Goal: Entertainment & Leisure: Consume media (video, audio)

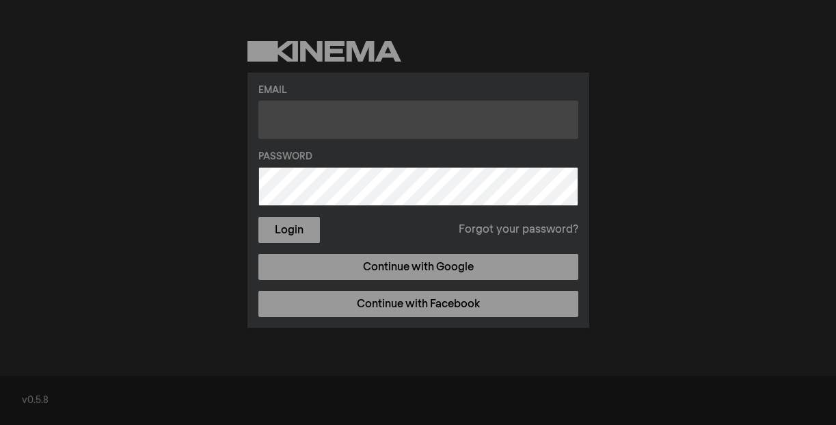
click at [341, 111] on input "text" at bounding box center [418, 119] width 320 height 38
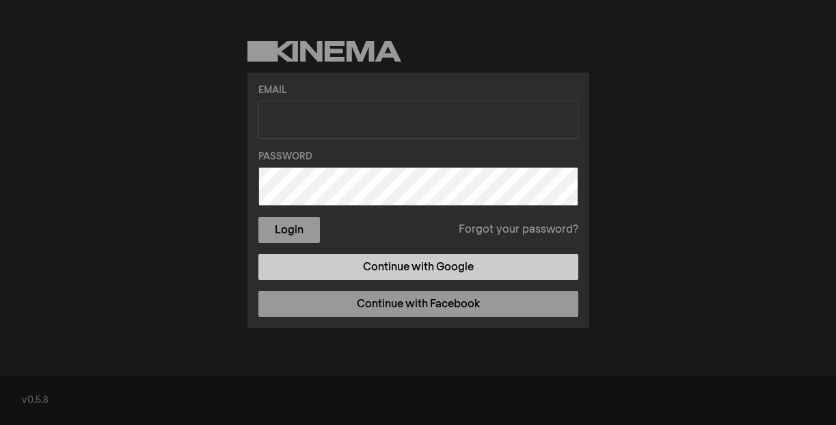
click at [431, 269] on link "Continue with Google" at bounding box center [418, 267] width 320 height 26
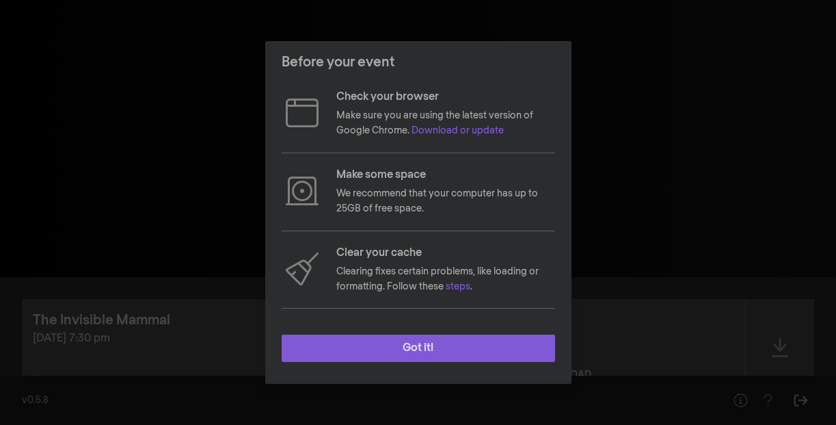
click at [422, 353] on button "Got it!" at bounding box center [418, 347] width 273 height 27
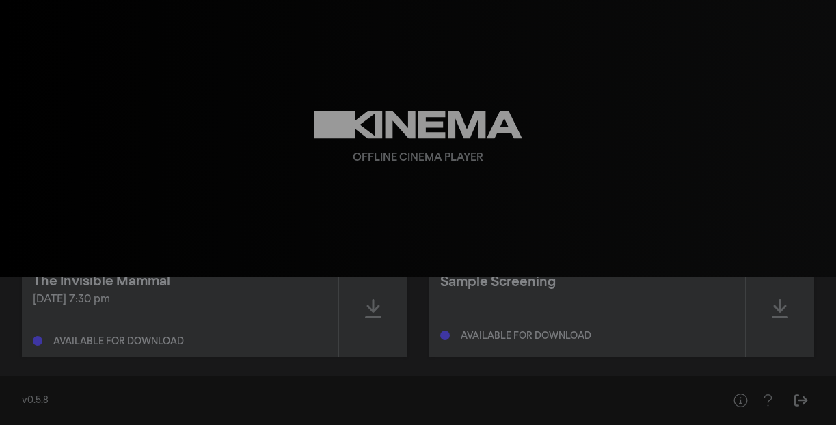
scroll to position [40, 0]
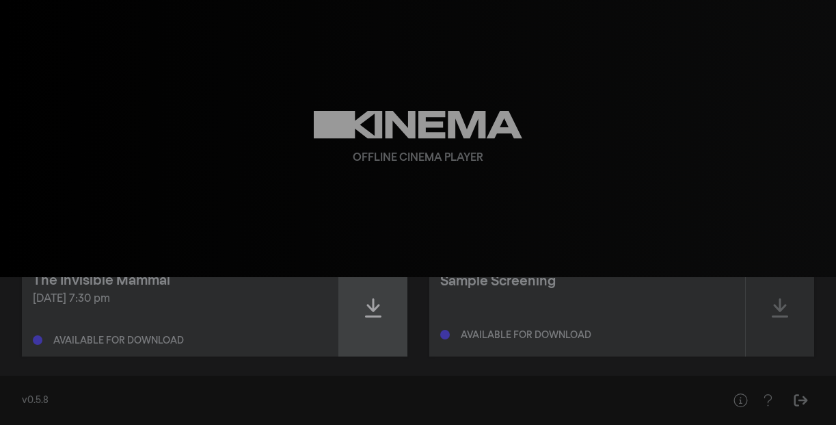
click at [377, 308] on icon at bounding box center [373, 308] width 16 height 22
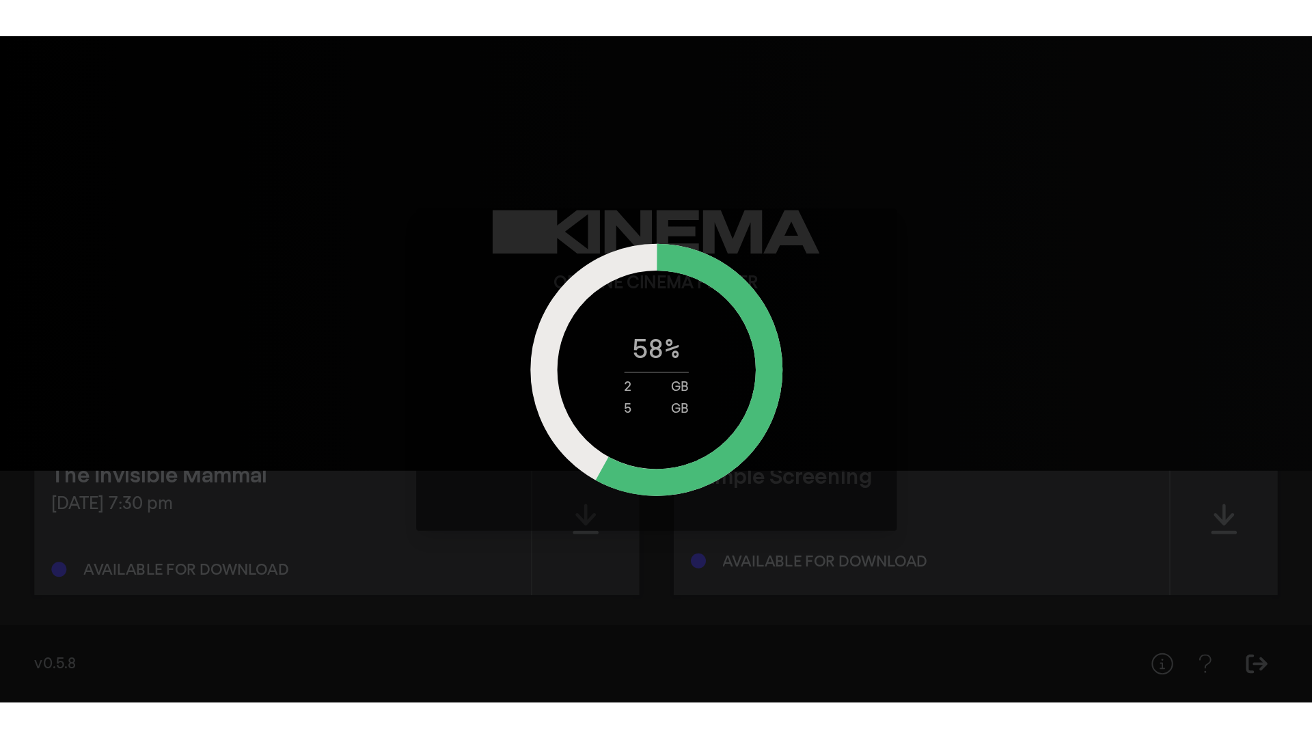
scroll to position [0, 0]
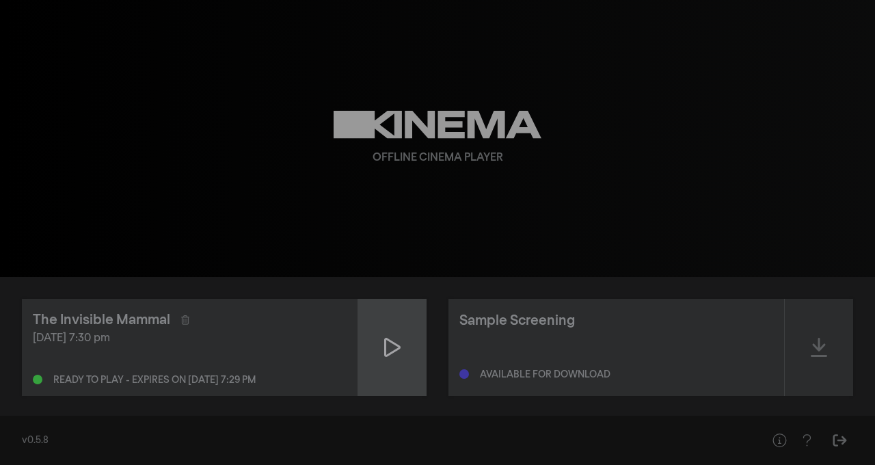
click at [396, 347] on icon at bounding box center [392, 347] width 16 height 22
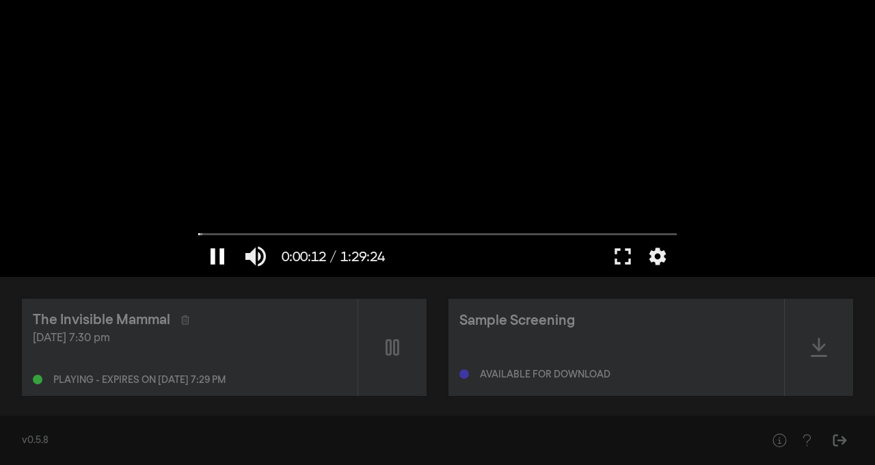
click at [219, 255] on button "pause" at bounding box center [217, 256] width 38 height 41
type input "13.109213"
click at [623, 256] on button "fullscreen" at bounding box center [623, 256] width 38 height 41
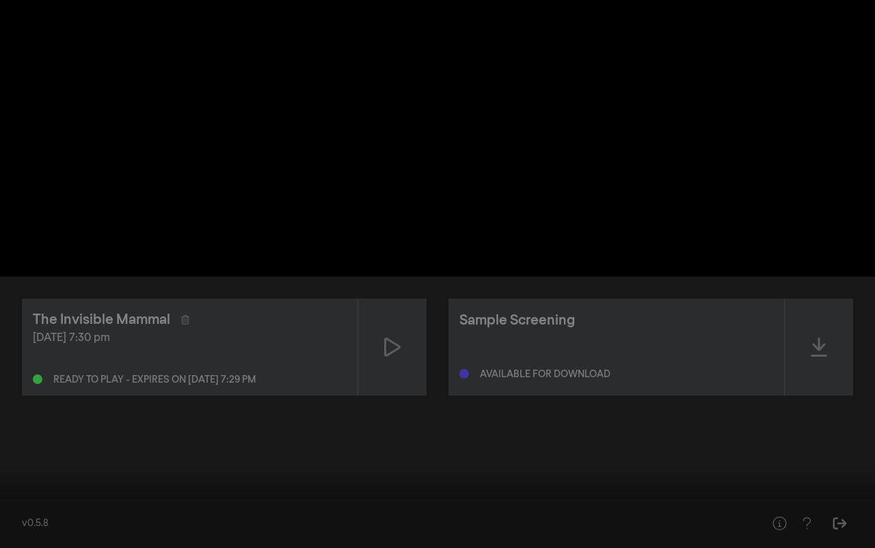
click at [64, 424] on button "volume_up" at bounding box center [64, 527] width 38 height 41
click at [70, 424] on button "volume_off" at bounding box center [64, 527] width 38 height 41
type input "1"
drag, startPoint x: 115, startPoint y: 526, endPoint x: 147, endPoint y: 528, distance: 32.2
click at [117, 424] on input "Volume" at bounding box center [100, 528] width 34 height 8
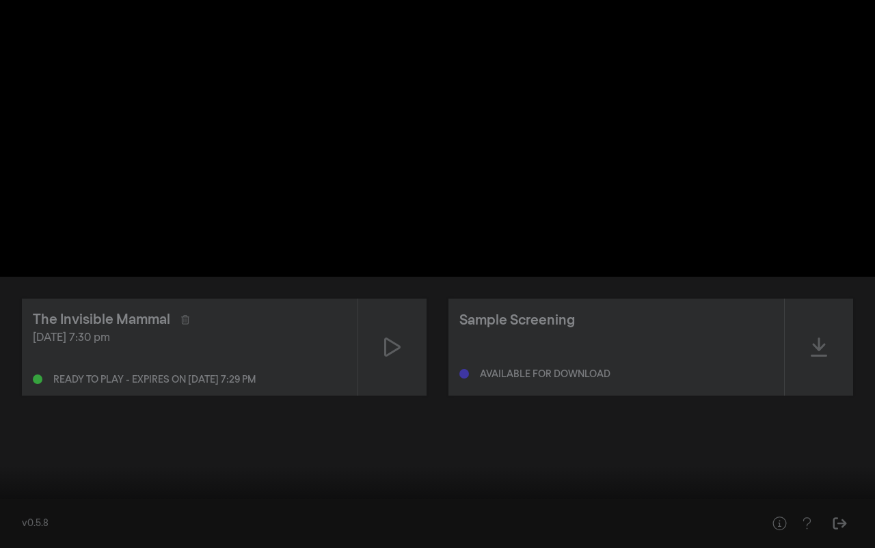
click at [24, 424] on button "play_arrow" at bounding box center [26, 527] width 38 height 41
click at [25, 424] on button "pause" at bounding box center [26, 527] width 38 height 41
click at [25, 424] on button "play_arrow" at bounding box center [26, 527] width 38 height 41
click at [835, 424] on div "pause 0:00:29 / 1:29:24 volume_up fullscreen_exit settings" at bounding box center [437, 527] width 875 height 41
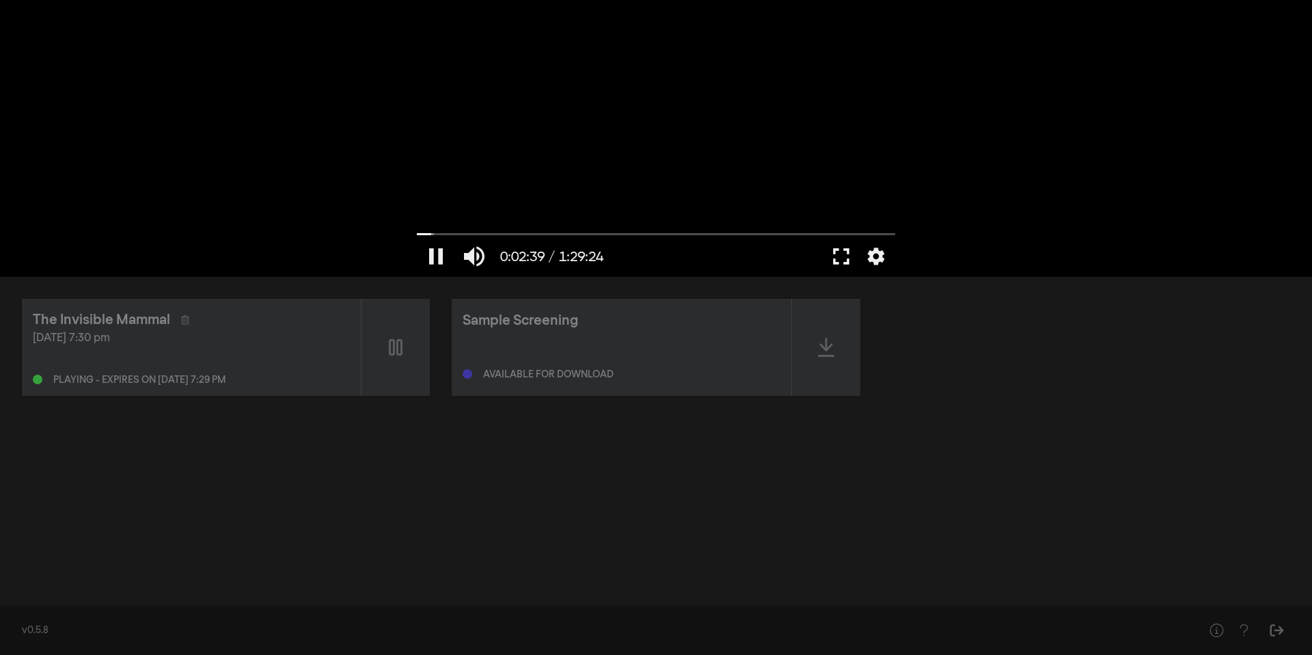
click at [835, 253] on button "fullscreen" at bounding box center [841, 256] width 38 height 41
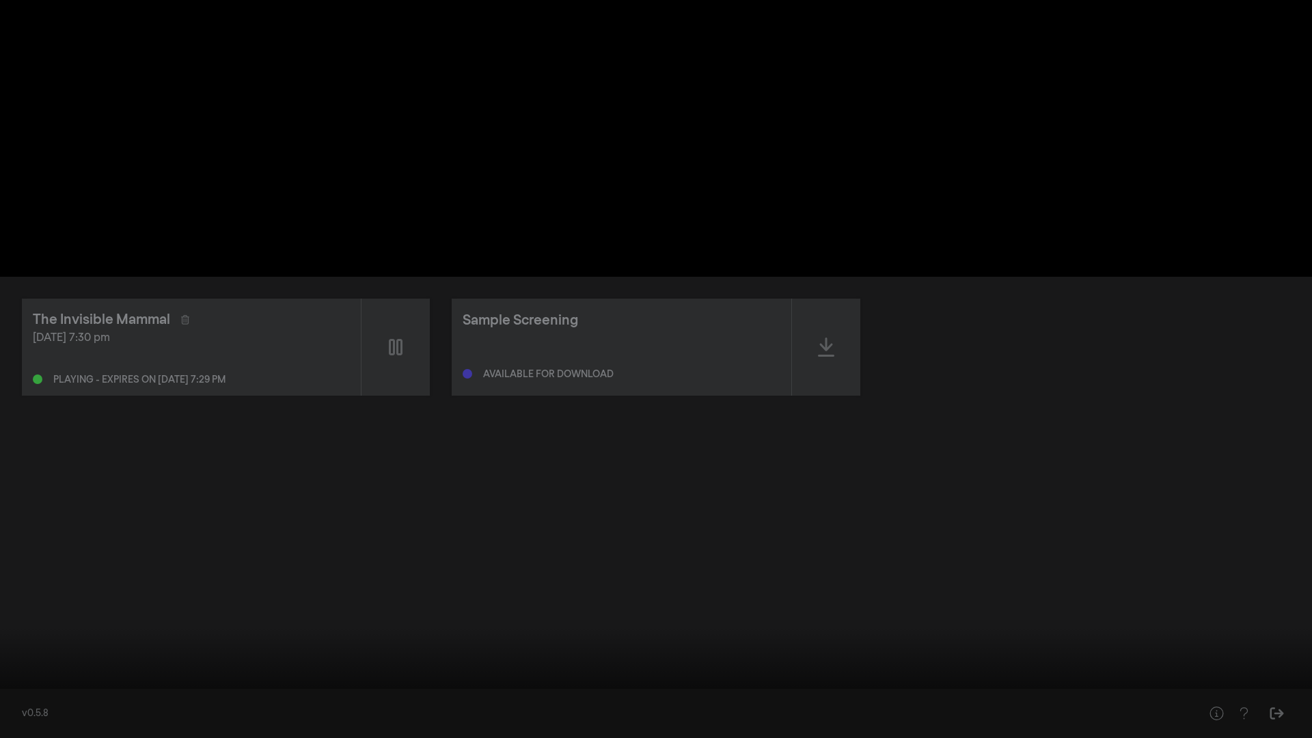
click at [770, 50] on div at bounding box center [656, 369] width 1312 height 738
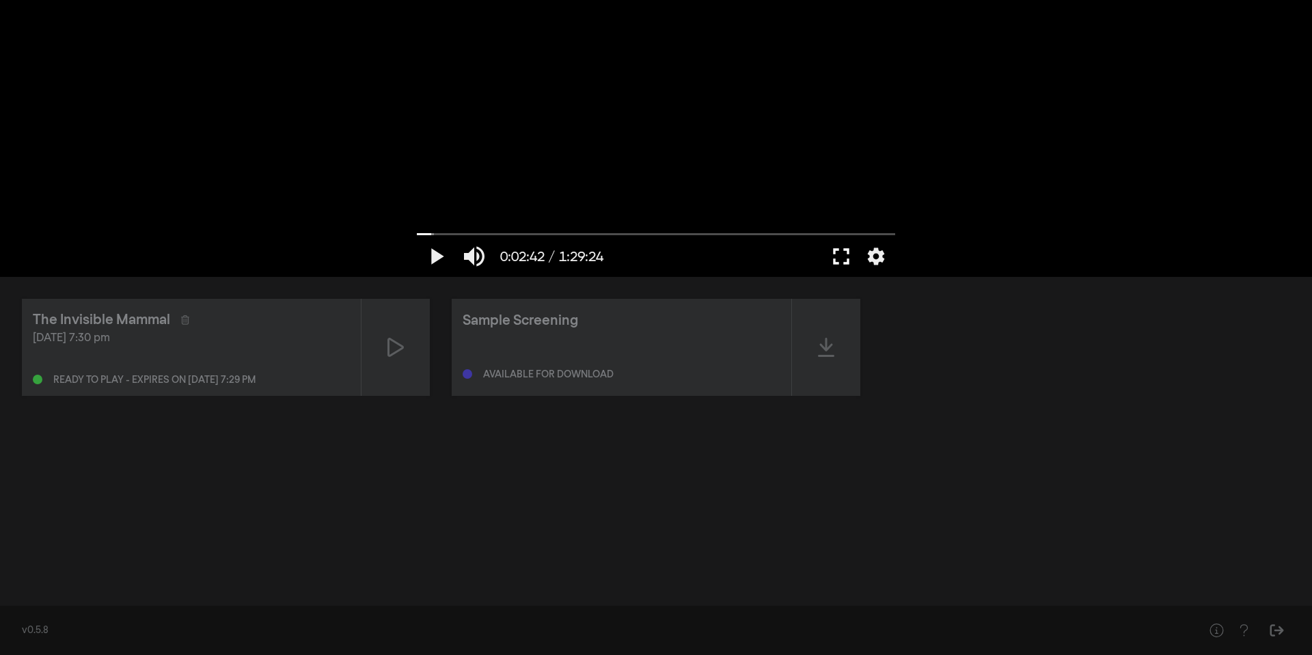
click at [835, 252] on button "fullscreen" at bounding box center [841, 256] width 38 height 41
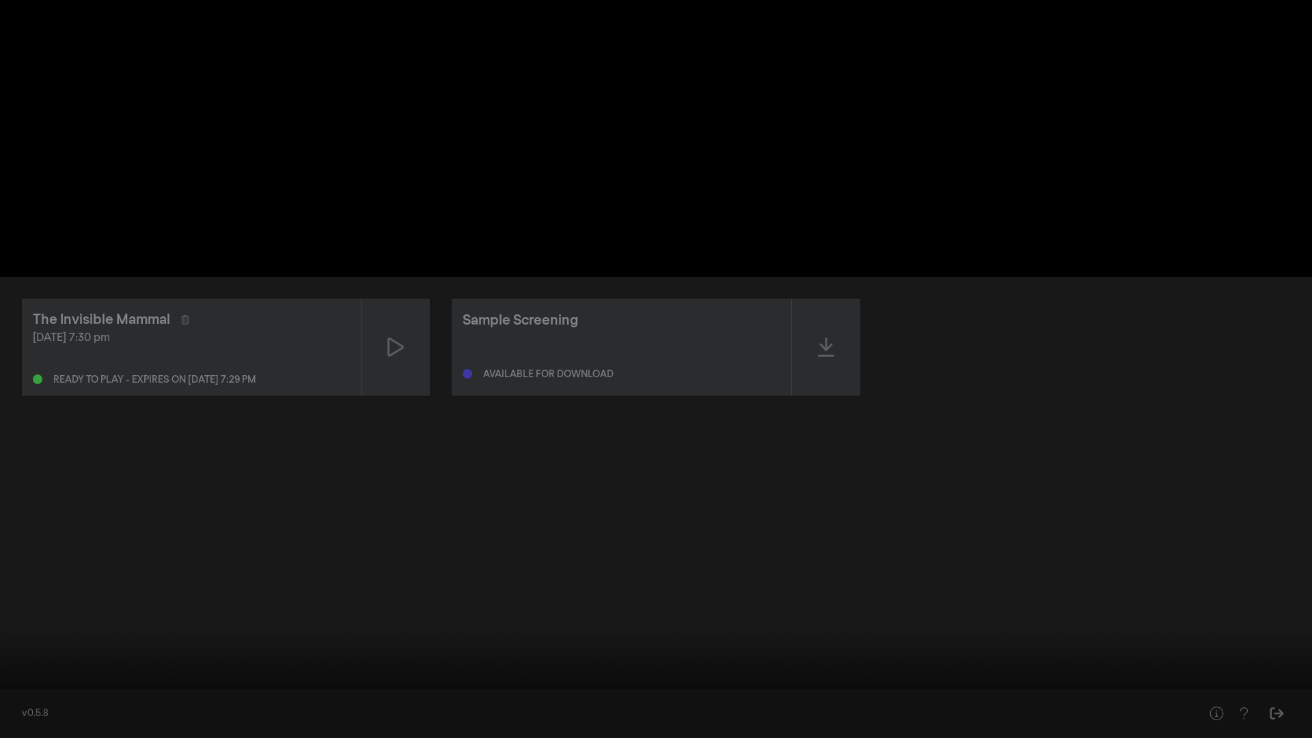
click at [24, 424] on button "play_arrow" at bounding box center [26, 717] width 38 height 41
click at [29, 424] on button "pause" at bounding box center [26, 717] width 38 height 41
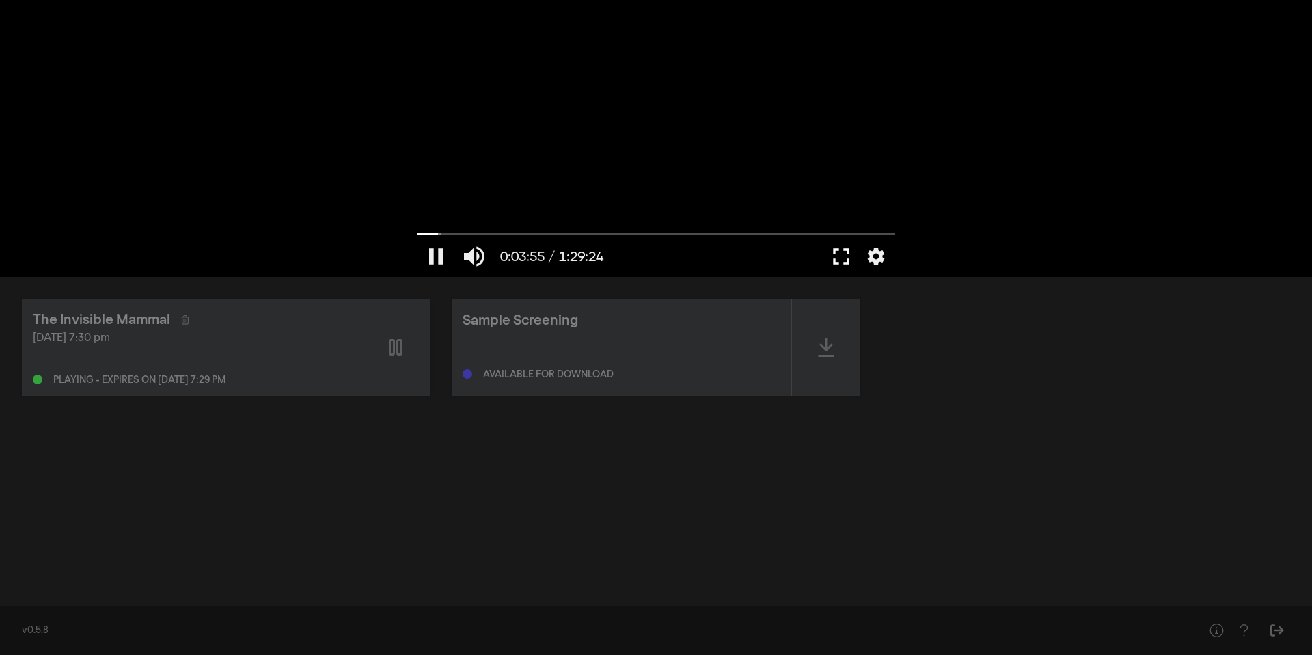
click at [835, 262] on button "fullscreen" at bounding box center [841, 256] width 38 height 41
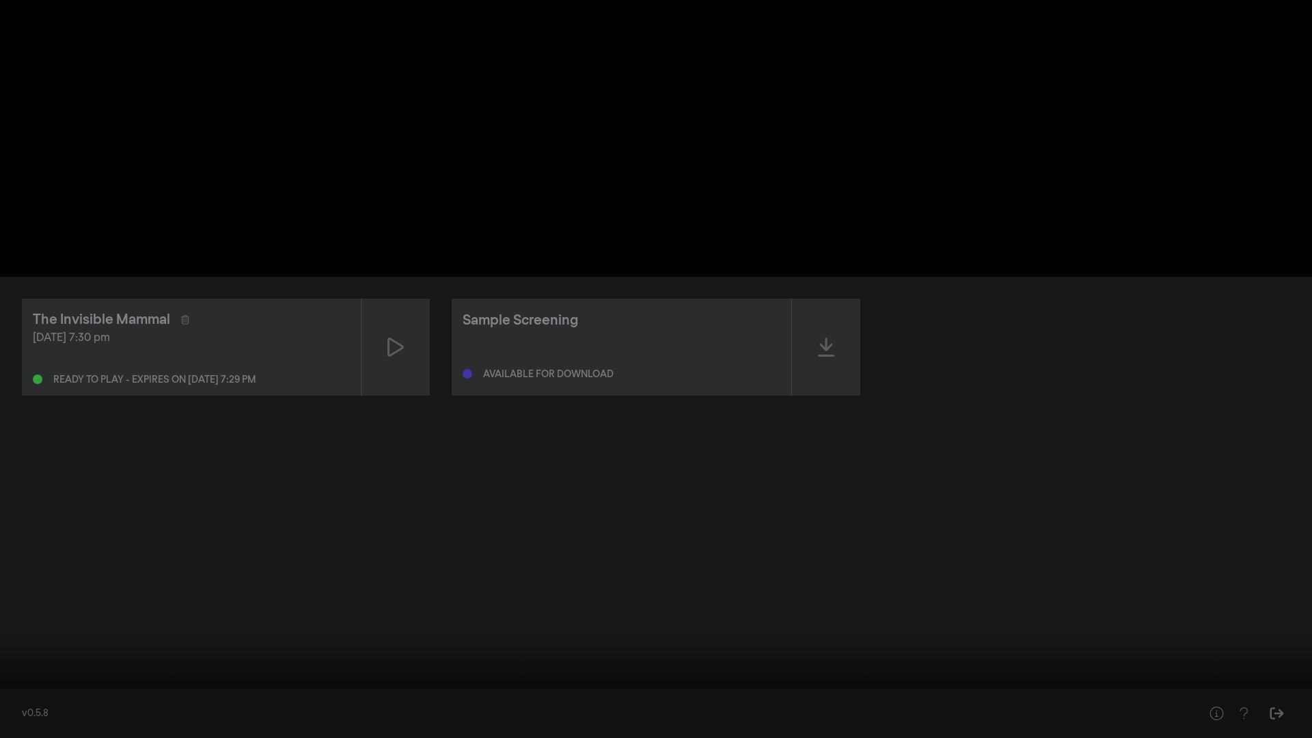
click at [11, 424] on input "Seek" at bounding box center [656, 695] width 1299 height 8
type input "42.443319"
type input "0.758634868421053"
type input "42.460055"
type input "0.542351973684211"
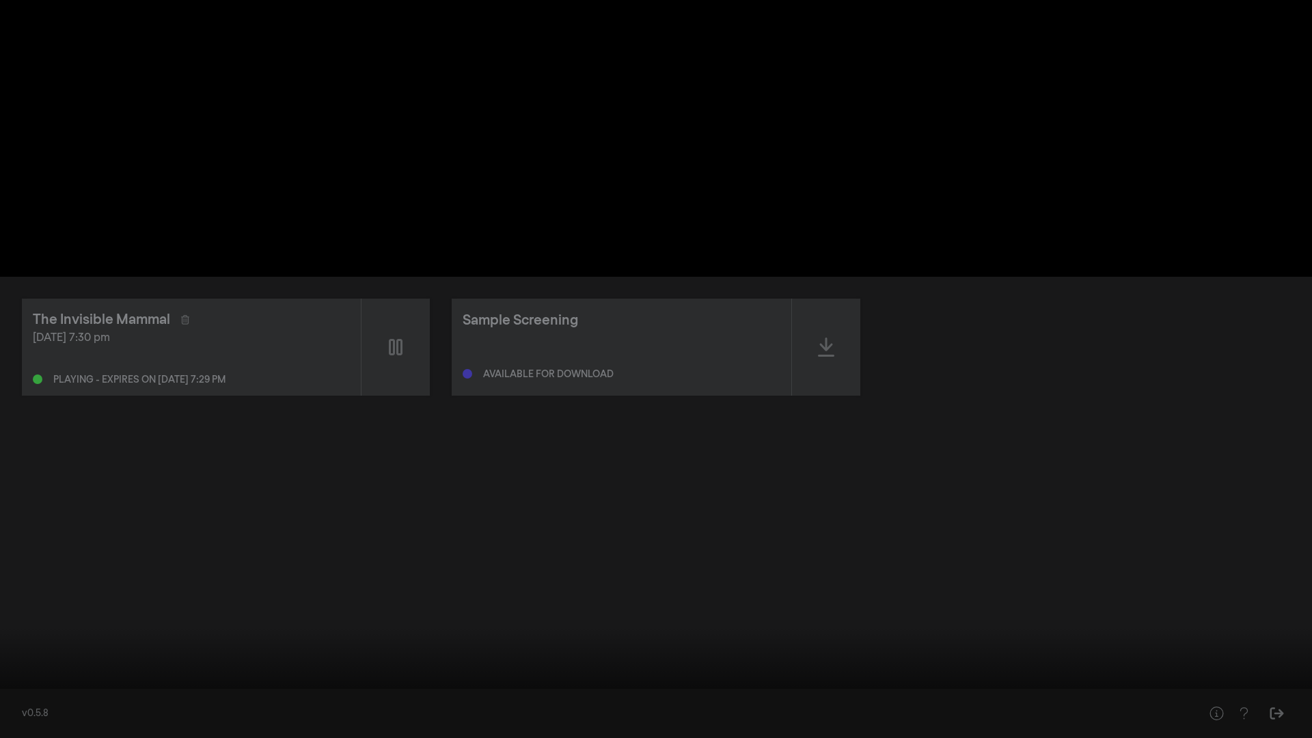
type input "42.47691"
type input "0.378700657894737"
type input "42.493346"
type input "0.271792763157895"
type input "42.510327"
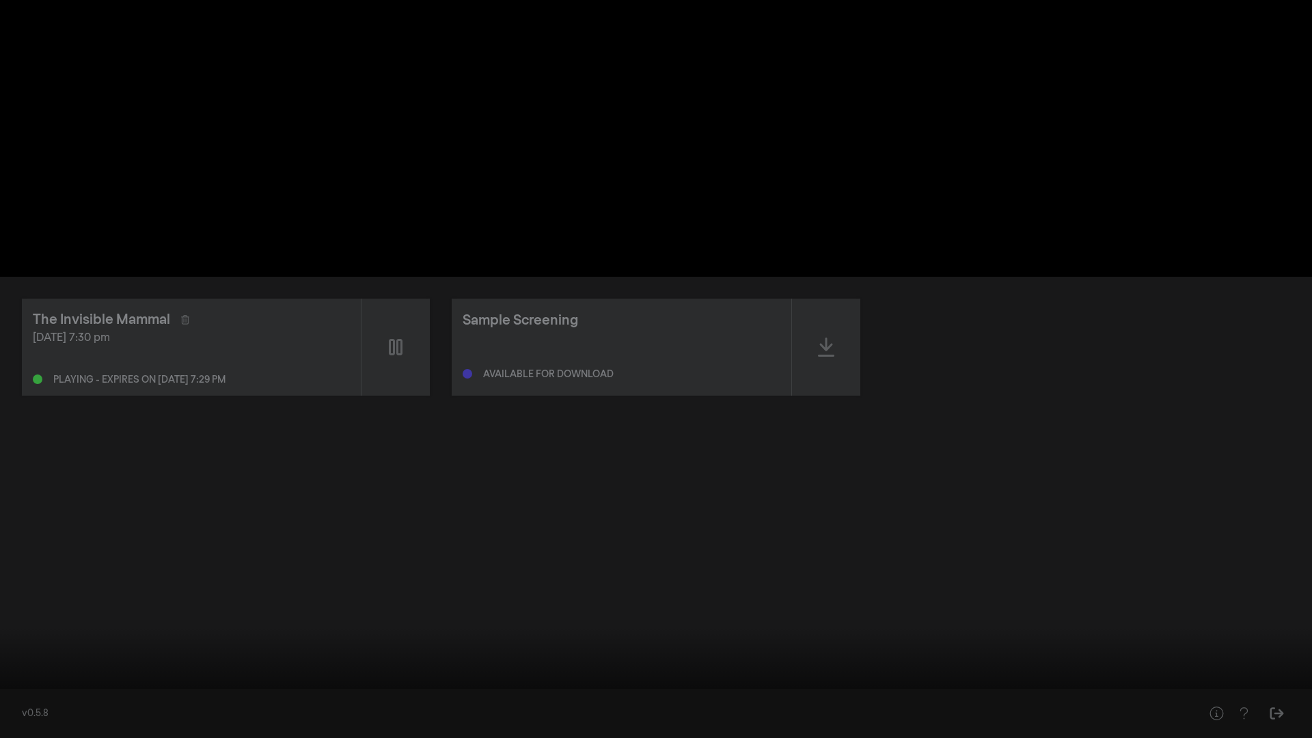
type input "0.184210526315789"
type input "42.526817"
type input "0.0855263157894737"
type input "42.543501"
type input "0"
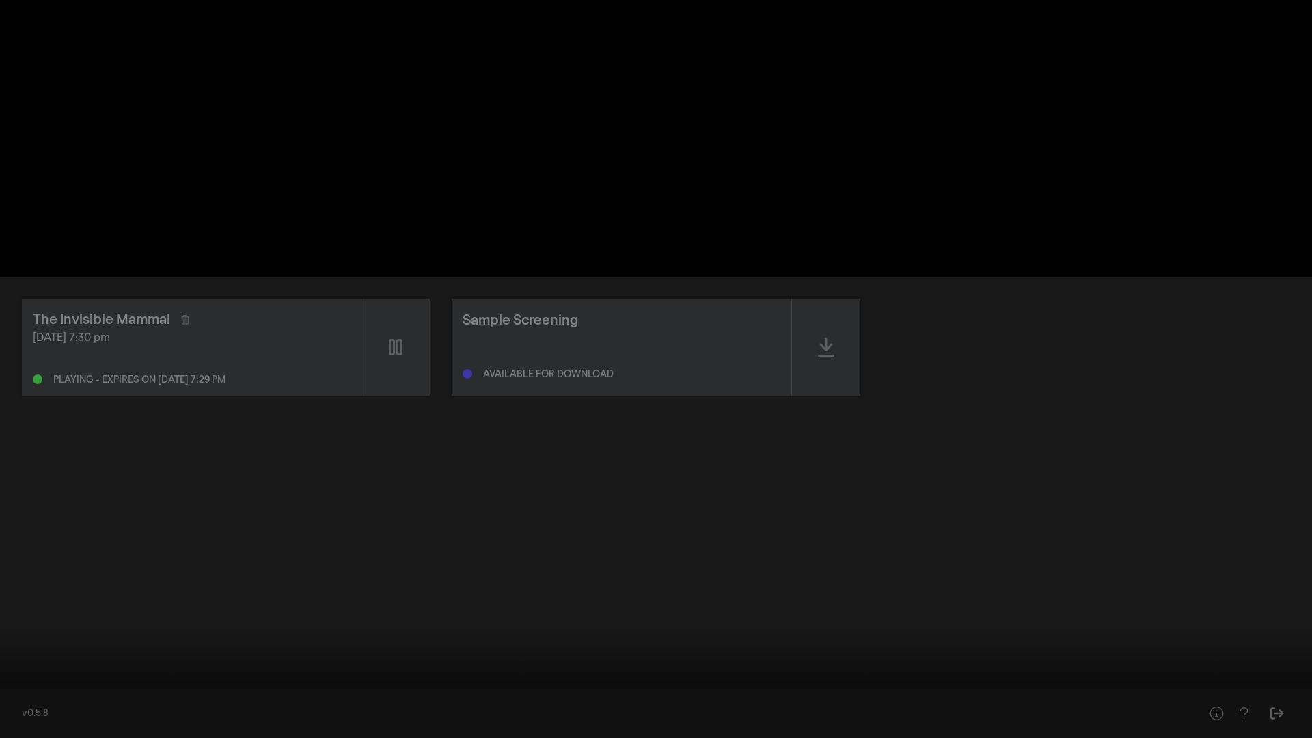
type input "43.156906"
type input "0.182976973684211"
type input "43.173613"
type input "0.479851973684211"
type input "43.173832"
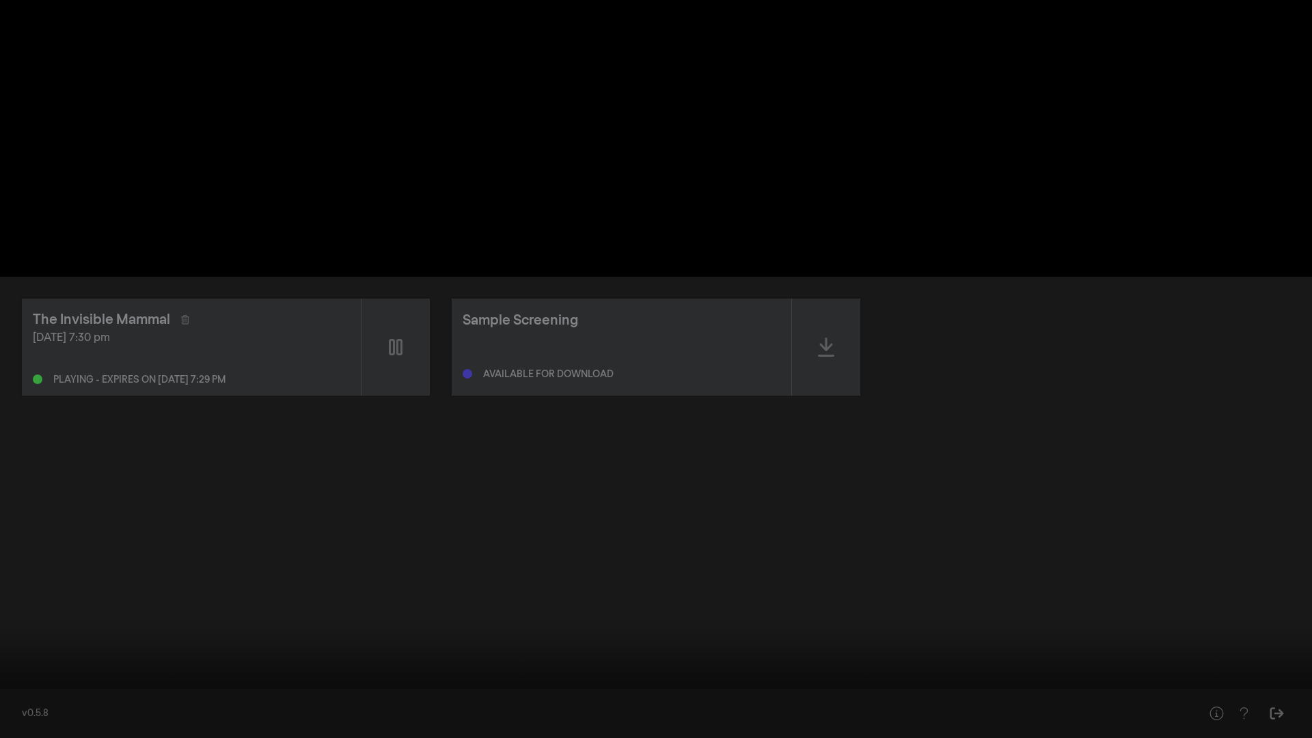
type input "1"
click at [172, 424] on div "pause 0:00:43 / 1:29:24 volume_up fullscreen_exit settings" at bounding box center [656, 717] width 1312 height 41
type input "46.683765"
